Goal: Information Seeking & Learning: Check status

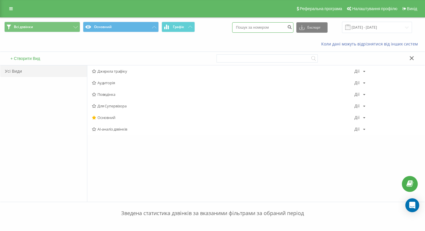
click at [277, 24] on input at bounding box center [262, 27] width 61 height 10
click at [363, 23] on input "06.12.2024 - 06.01.2025" at bounding box center [377, 27] width 70 height 11
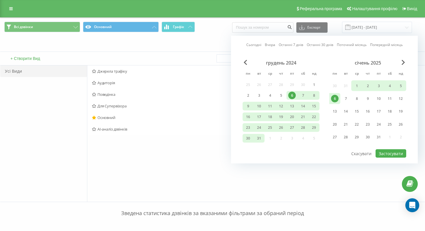
click at [401, 56] on div "Сьогодні Вчора Останні 7 днів Останні 30 днів Поточний місяць Попередній місяць…" at bounding box center [324, 99] width 187 height 127
click at [401, 63] on div "січень 2025" at bounding box center [367, 63] width 77 height 6
click at [403, 62] on span "Next Month" at bounding box center [402, 62] width 3 height 5
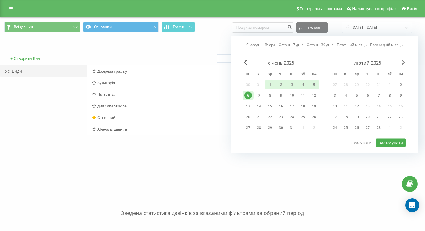
click at [403, 62] on span "Next Month" at bounding box center [402, 62] width 3 height 5
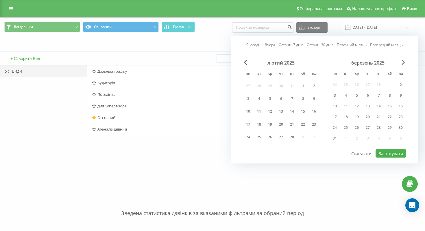
click at [403, 60] on span "Next Month" at bounding box center [402, 62] width 3 height 5
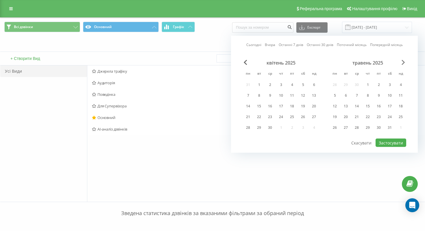
click at [403, 60] on span "Next Month" at bounding box center [402, 62] width 3 height 5
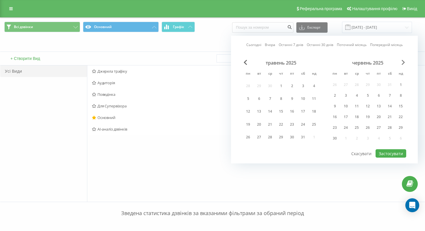
click at [403, 60] on span "Next Month" at bounding box center [402, 62] width 3 height 5
click at [401, 63] on div "липень 2025" at bounding box center [367, 63] width 77 height 6
click at [405, 62] on div "липень 2025" at bounding box center [367, 63] width 77 height 6
click at [403, 62] on span "Next Month" at bounding box center [402, 62] width 3 height 5
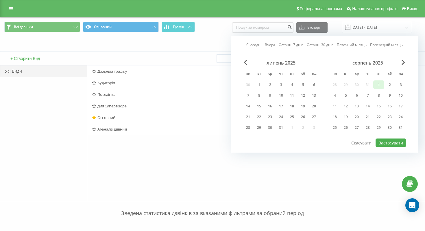
click at [379, 83] on div "1" at bounding box center [379, 85] width 8 height 8
click at [377, 115] on div "22" at bounding box center [379, 117] width 8 height 8
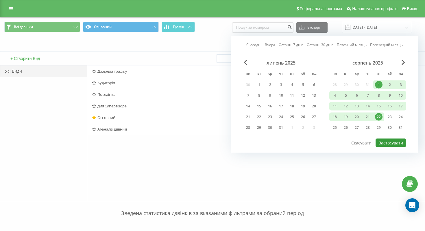
click at [389, 143] on button "Застосувати" at bounding box center [390, 142] width 31 height 8
type input "01.08.2025 - 22.08.2025"
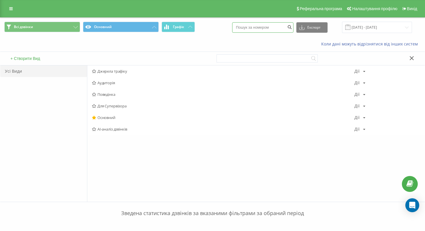
click at [271, 30] on input at bounding box center [262, 27] width 61 height 10
paste input "380685860021"
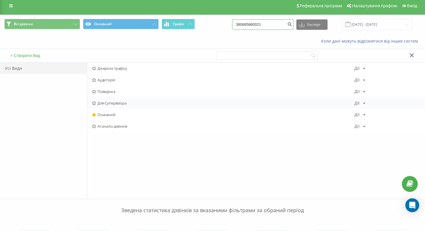
type input "380685860021"
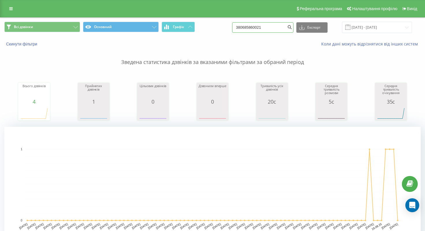
drag, startPoint x: 285, startPoint y: 29, endPoint x: 241, endPoint y: 29, distance: 43.6
click at [241, 29] on div "Всі дзвінки Основний Графік 380685860021 Експорт .csv .xls .xlsx 22.05.2025 - 2…" at bounding box center [212, 27] width 416 height 11
paste input "7496300"
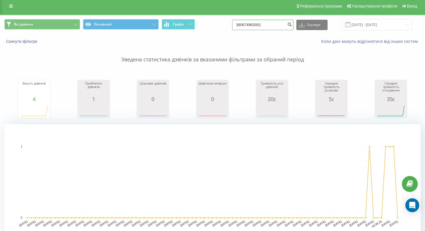
scroll to position [1, 0]
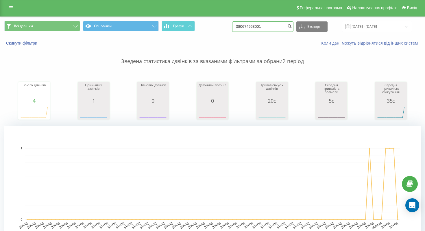
type input "380674963001"
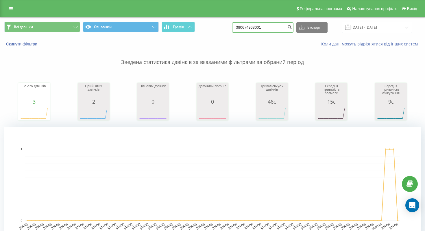
drag, startPoint x: 286, startPoint y: 31, endPoint x: 241, endPoint y: 28, distance: 45.5
click at [240, 28] on div "Всі дзвінки Основний Графік 380674963001 Експорт .csv .xls .xlsx 22.05.2025 - 2…" at bounding box center [212, 27] width 416 height 11
paste input "6460758"
type input "380676460758"
drag, startPoint x: 280, startPoint y: 28, endPoint x: 216, endPoint y: 28, distance: 64.7
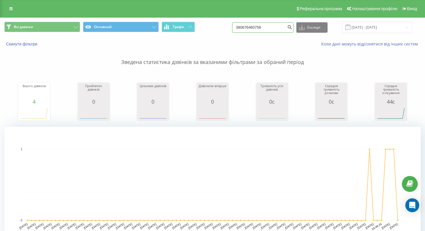
click at [216, 28] on div "Всі дзвінки Основний Графік 380676460758 Експорт .csv .xls .xlsx 22.05.2025 - 2…" at bounding box center [212, 27] width 416 height 11
paste input "85294189"
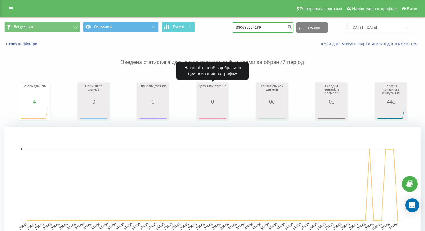
type input "380685294189"
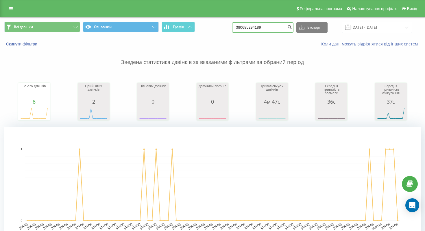
drag, startPoint x: 273, startPoint y: 31, endPoint x: 218, endPoint y: 29, distance: 54.9
click at [218, 29] on div "Всі дзвінки Основний Графік 380685294189 Експорт .csv .xls .xlsx [DATE] - [DATE]" at bounding box center [212, 27] width 416 height 11
paste input "97006872"
type input "38097006872"
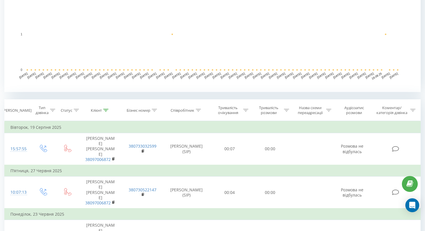
scroll to position [192, 0]
